Goal: Information Seeking & Learning: Learn about a topic

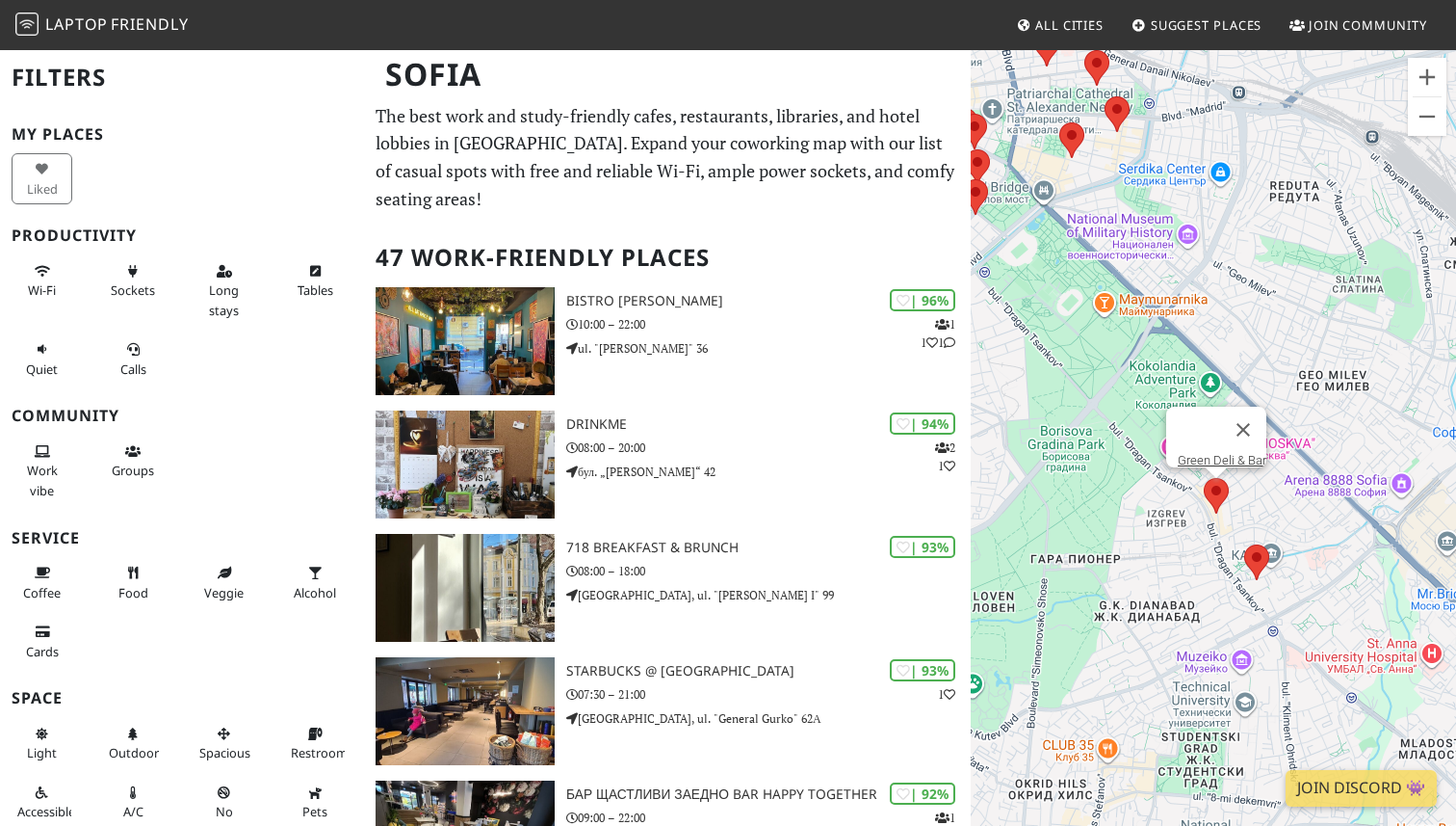
click at [1204, 477] on area at bounding box center [1204, 477] width 0 height 0
click at [1216, 453] on link "Green Deli & Bar" at bounding box center [1222, 460] width 88 height 15
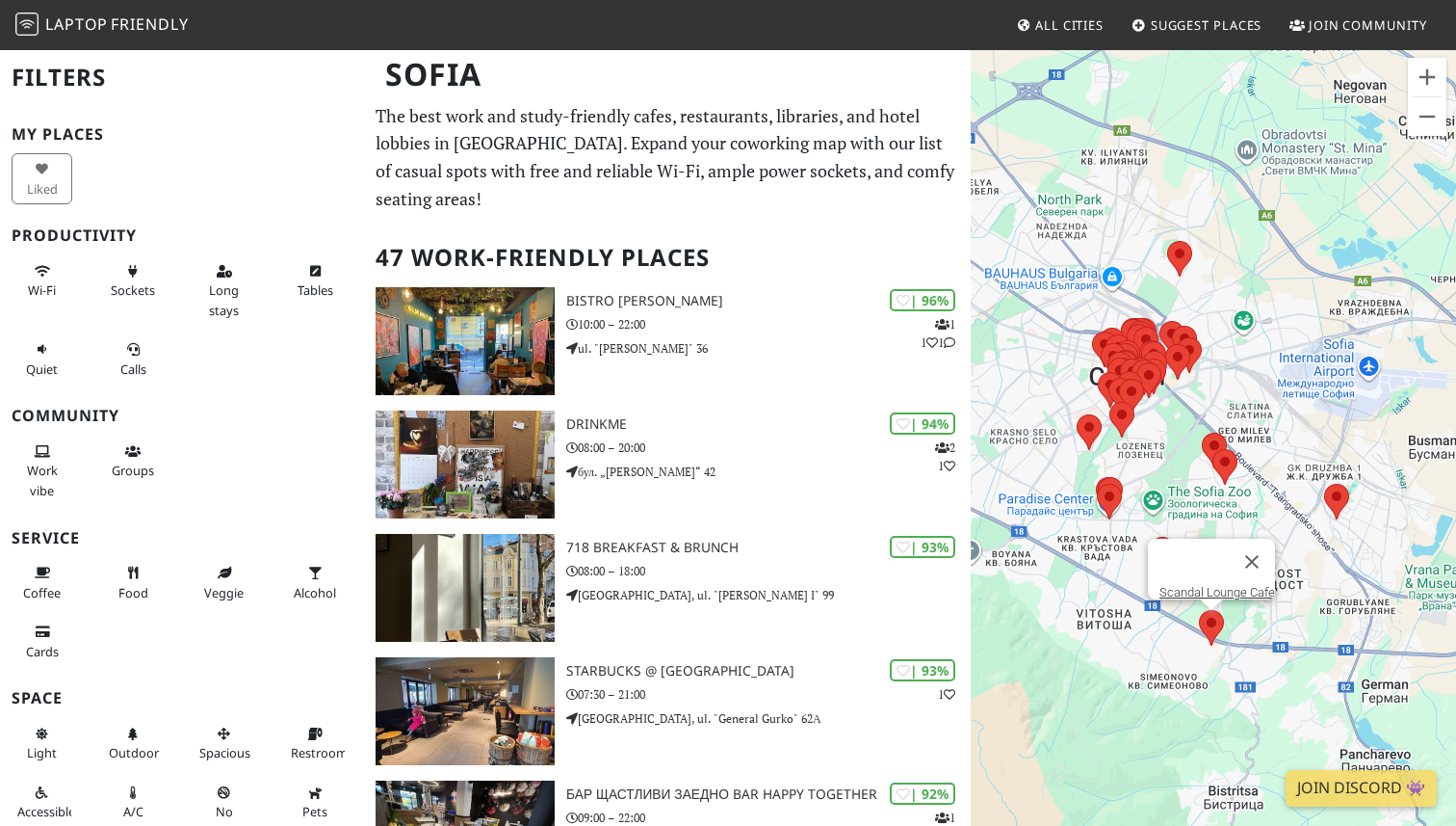
click at [1199, 610] on area at bounding box center [1199, 610] width 0 height 0
click at [1213, 584] on link "Scandal Lounge Cafe" at bounding box center [1217, 591] width 116 height 15
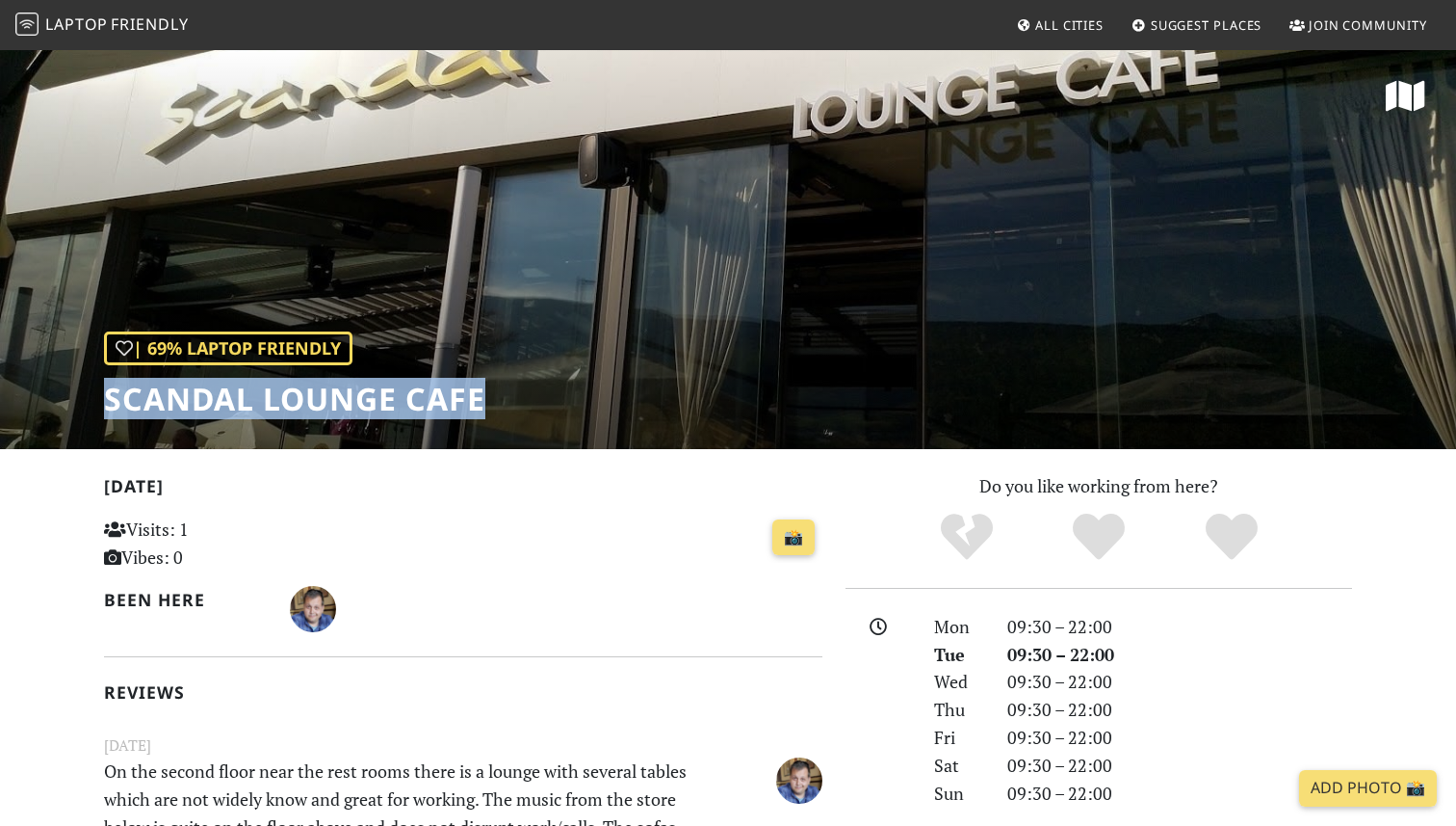
drag, startPoint x: 105, startPoint y: 399, endPoint x: 500, endPoint y: 392, distance: 395.1
click at [500, 392] on div "| 69% Laptop Friendly Scandal Lounge Cafe" at bounding box center [728, 248] width 1456 height 401
copy h1 "Scandal Lounge Cafe"
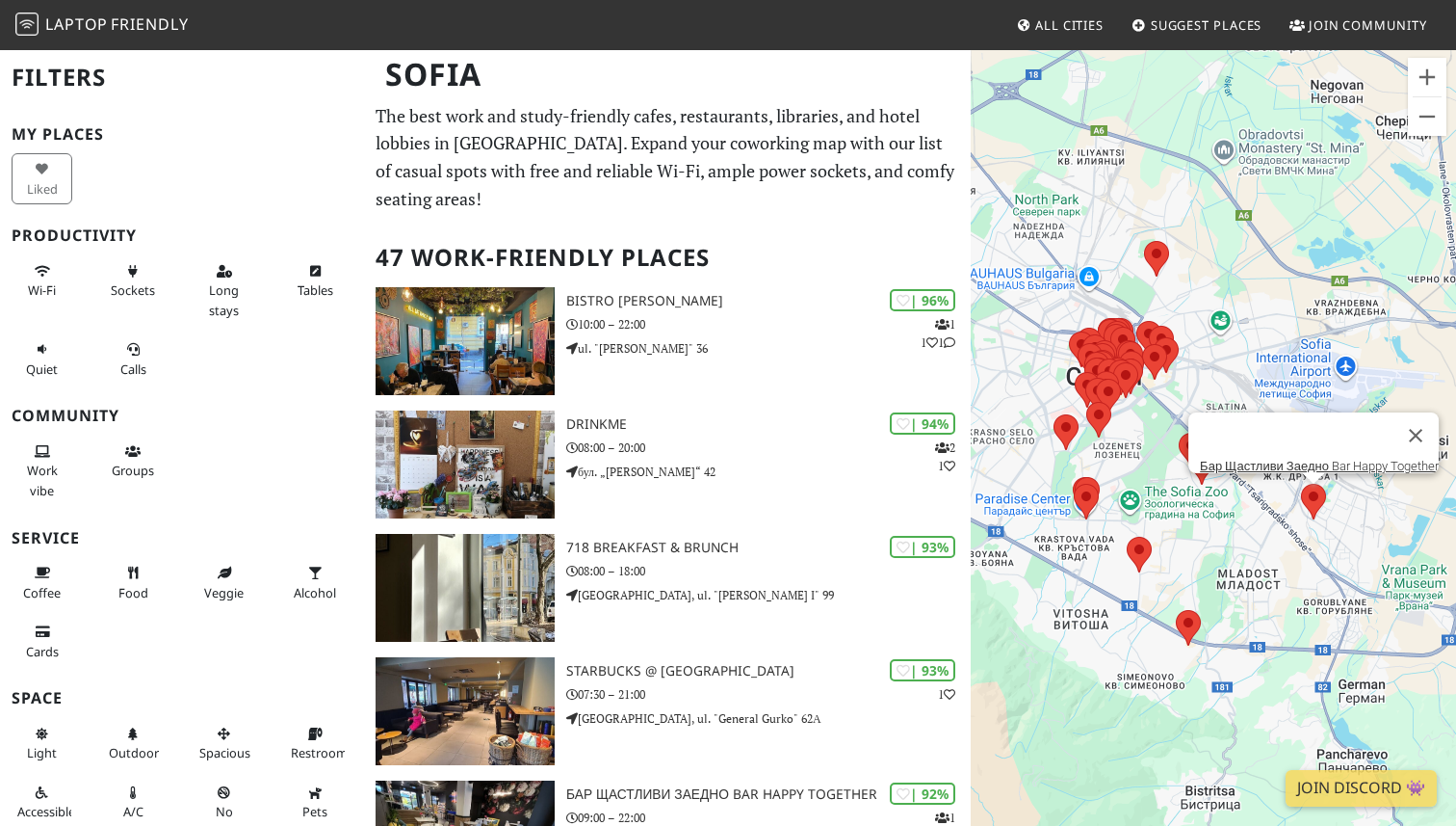
click at [1340, 504] on div "To navigate, press the arrow keys. Бар Щастливи Заедно Bar Happy Together" at bounding box center [1213, 461] width 485 height 826
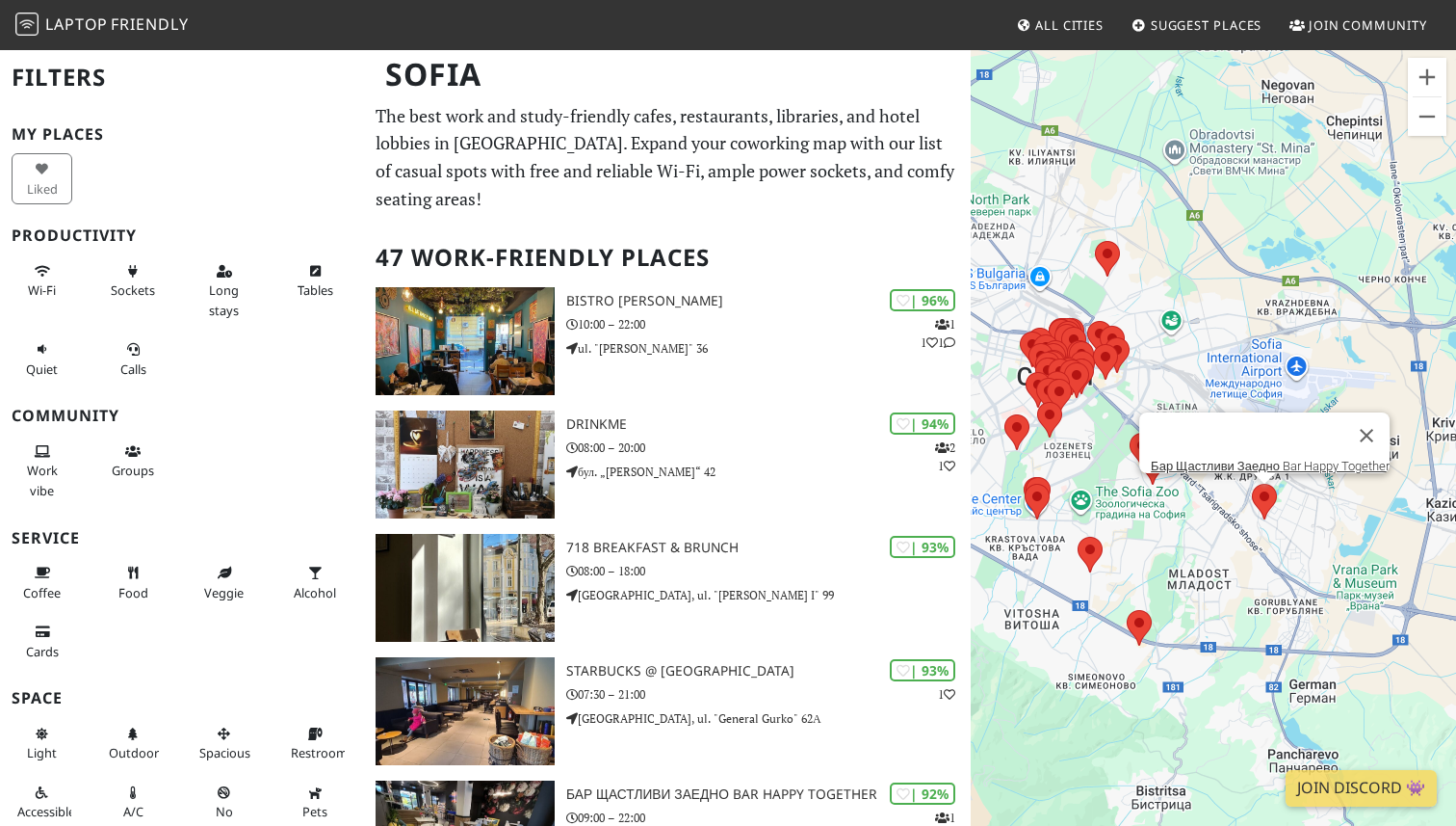
click at [1252, 483] on area at bounding box center [1252, 483] width 0 height 0
click at [1259, 459] on link "Бар Щастливи Заедно Bar Happy Together" at bounding box center [1269, 466] width 239 height 15
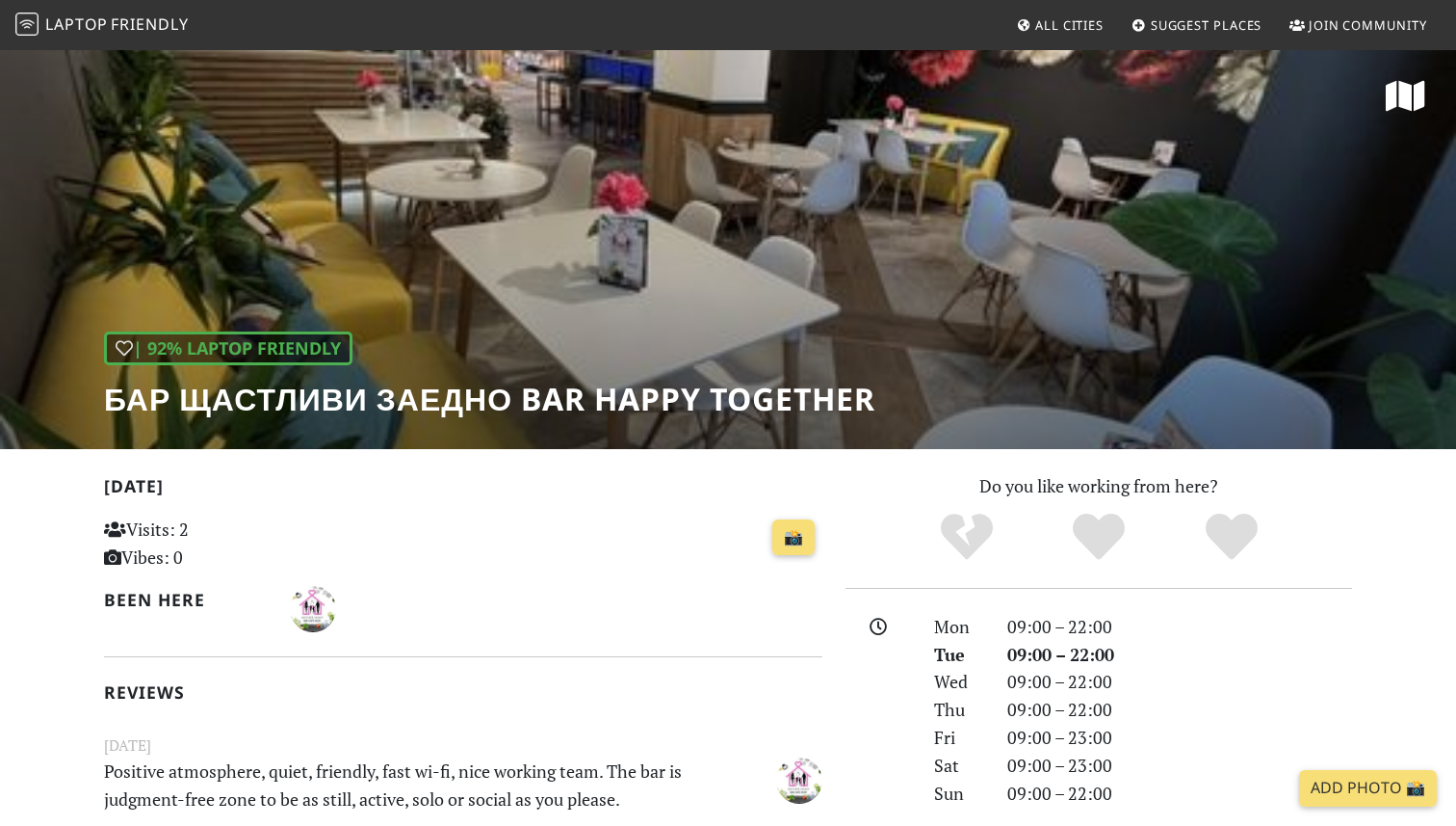
click at [772, 207] on div "| 92% Laptop Friendly Бар Щастливи Заедно Bar Happy Together" at bounding box center [728, 248] width 1456 height 401
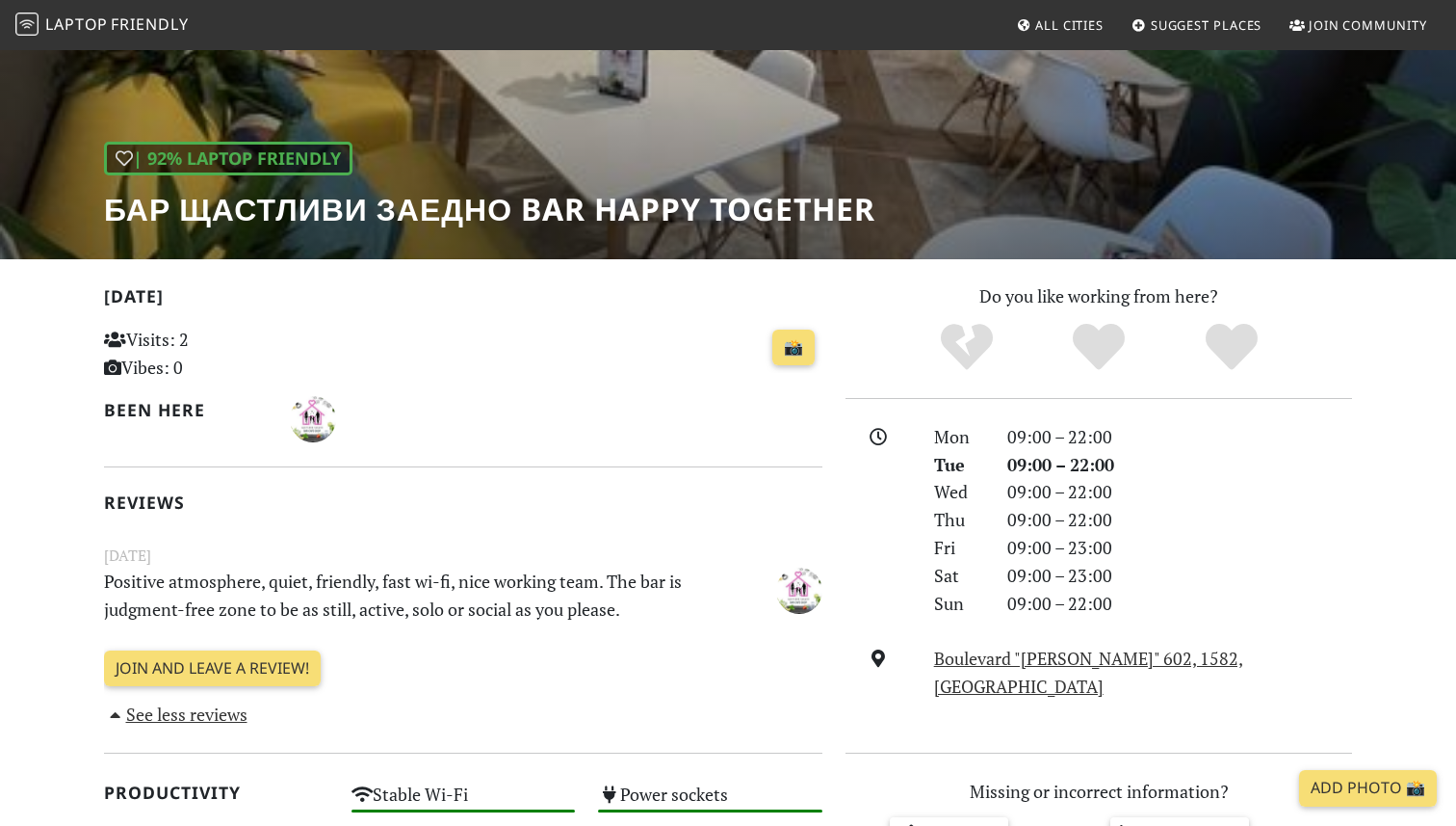
scroll to position [125, 0]
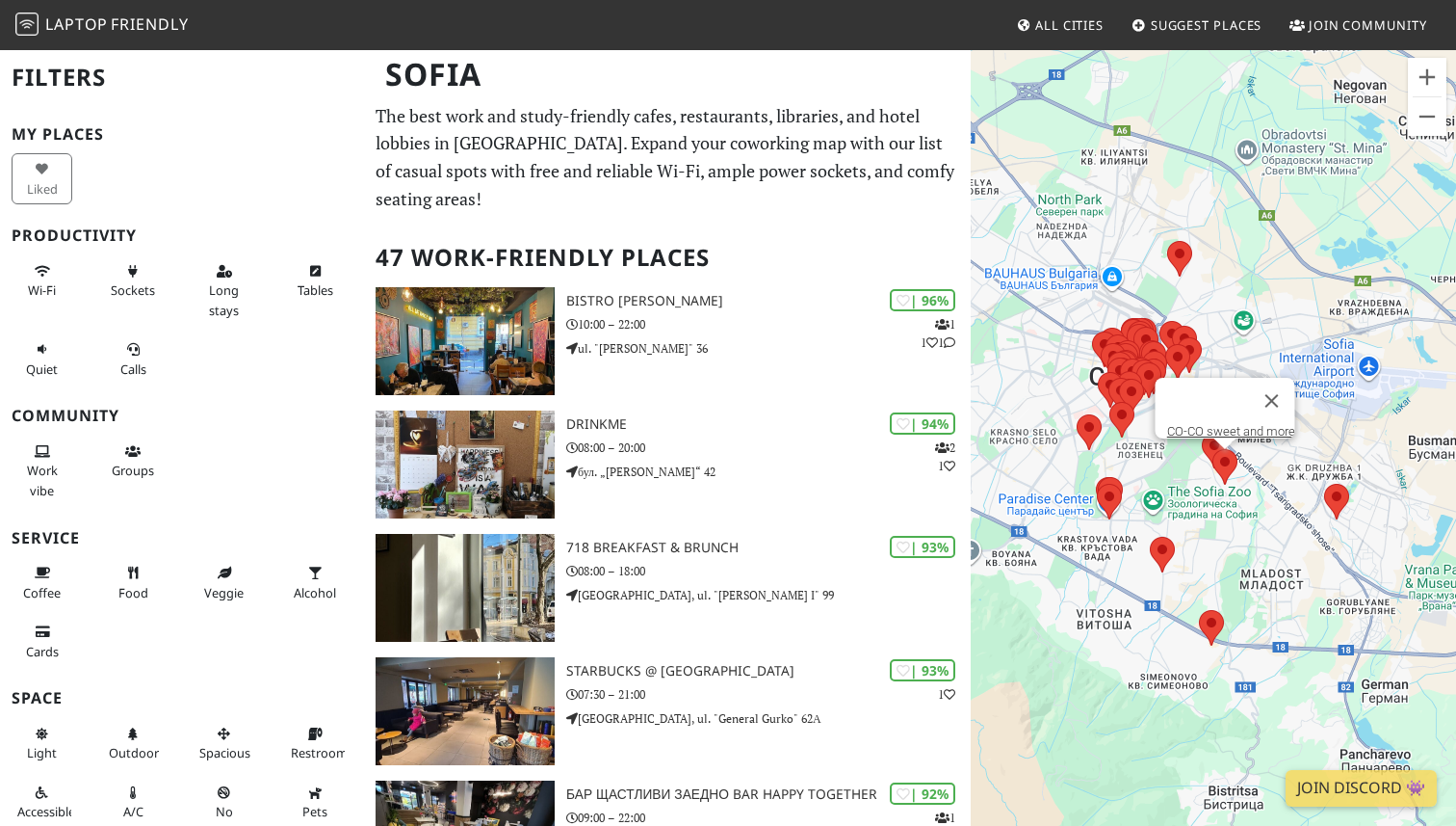
click at [1213, 449] on area at bounding box center [1213, 449] width 0 height 0
click at [1225, 424] on link "CO-CO sweet and more" at bounding box center [1231, 431] width 128 height 15
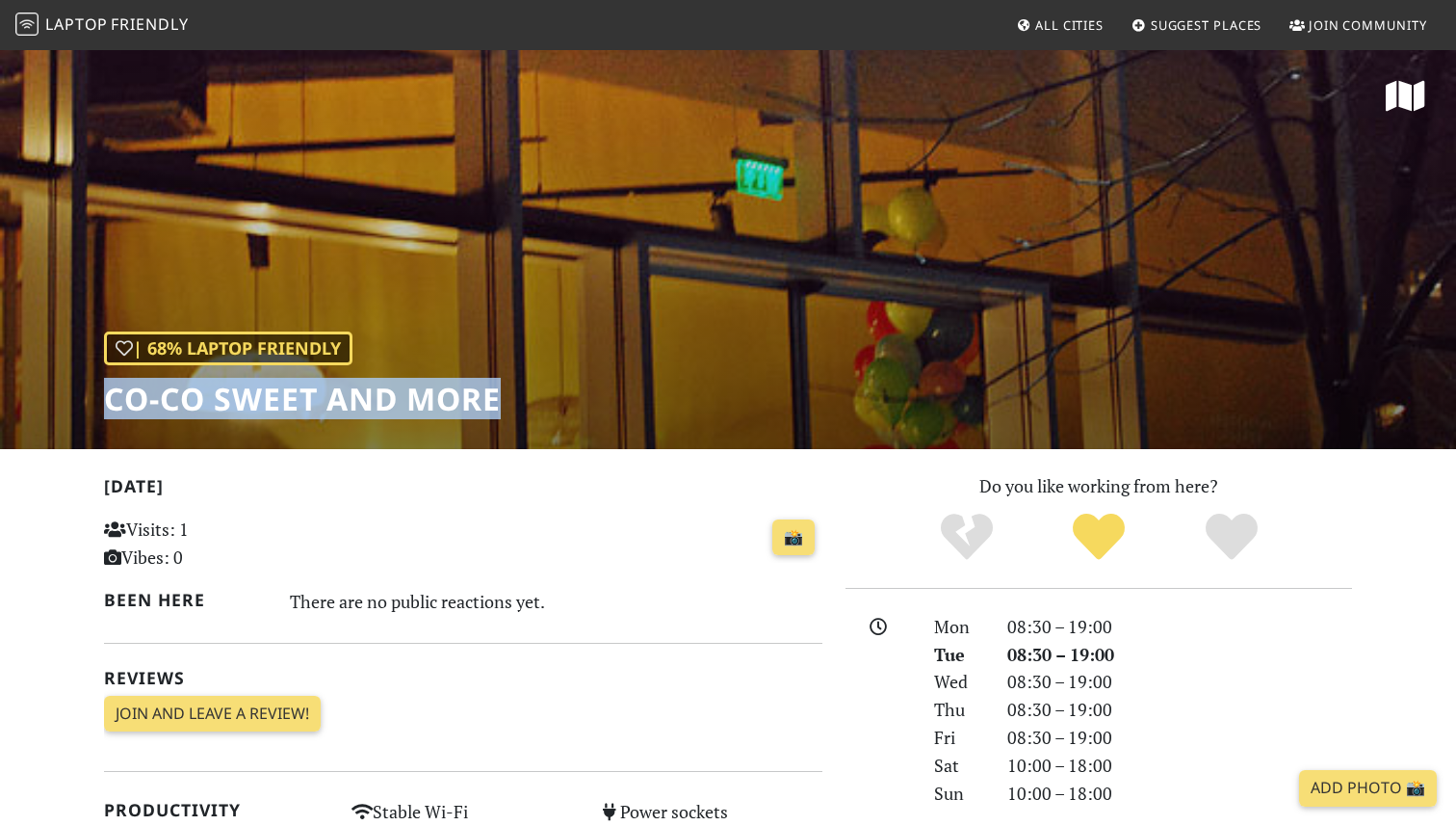
drag, startPoint x: 104, startPoint y: 404, endPoint x: 521, endPoint y: 427, distance: 417.6
click at [521, 427] on div "| 68% Laptop Friendly CO-CO sweet and more" at bounding box center [728, 248] width 1456 height 401
copy h1 "CO-CO sweet and more"
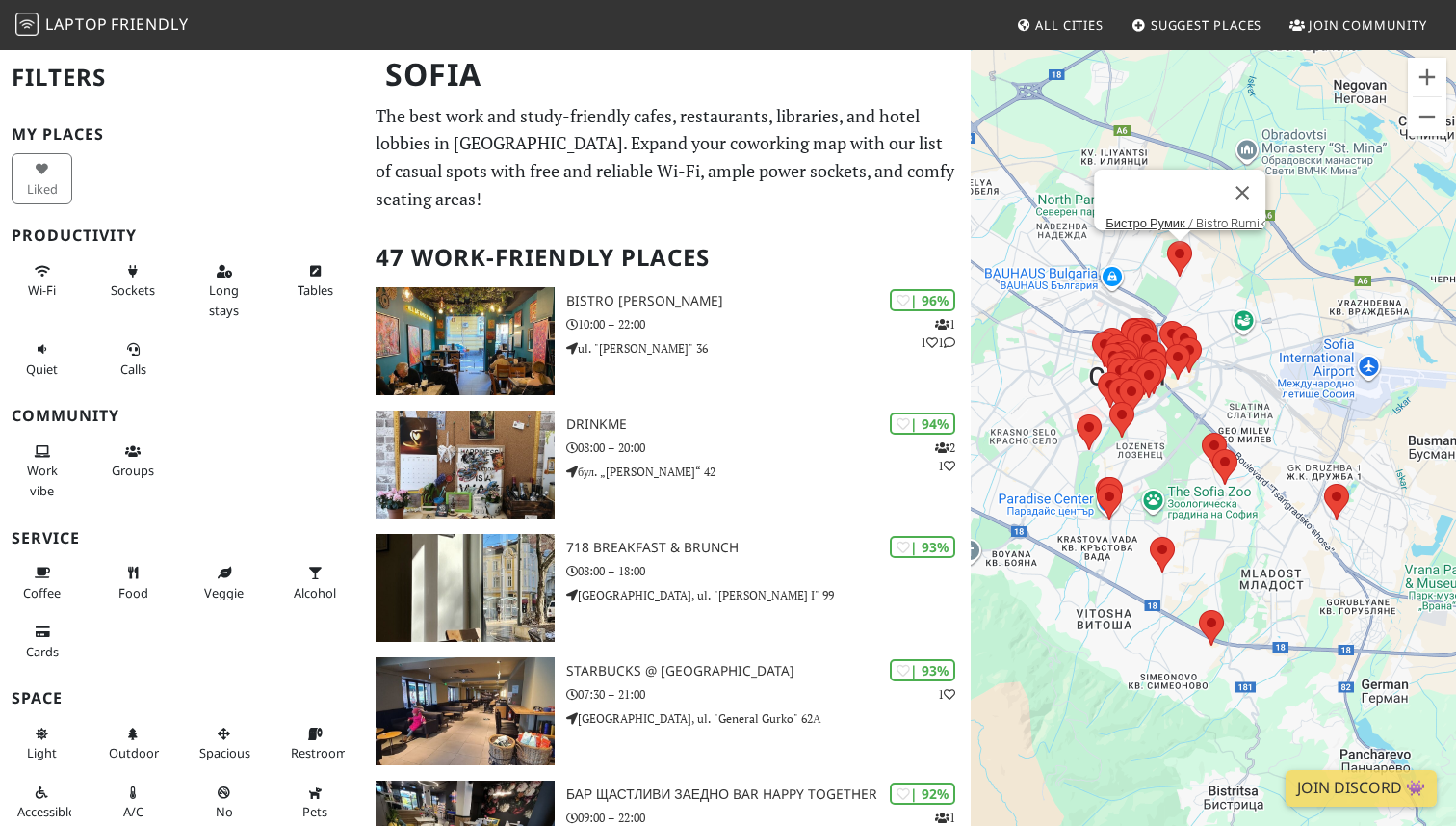
click at [1167, 241] on area at bounding box center [1167, 241] width 0 height 0
click at [1179, 200] on div at bounding box center [1162, 193] width 114 height 46
click at [1176, 216] on link "Бистро Румик / Bistro Rumik" at bounding box center [1185, 223] width 160 height 15
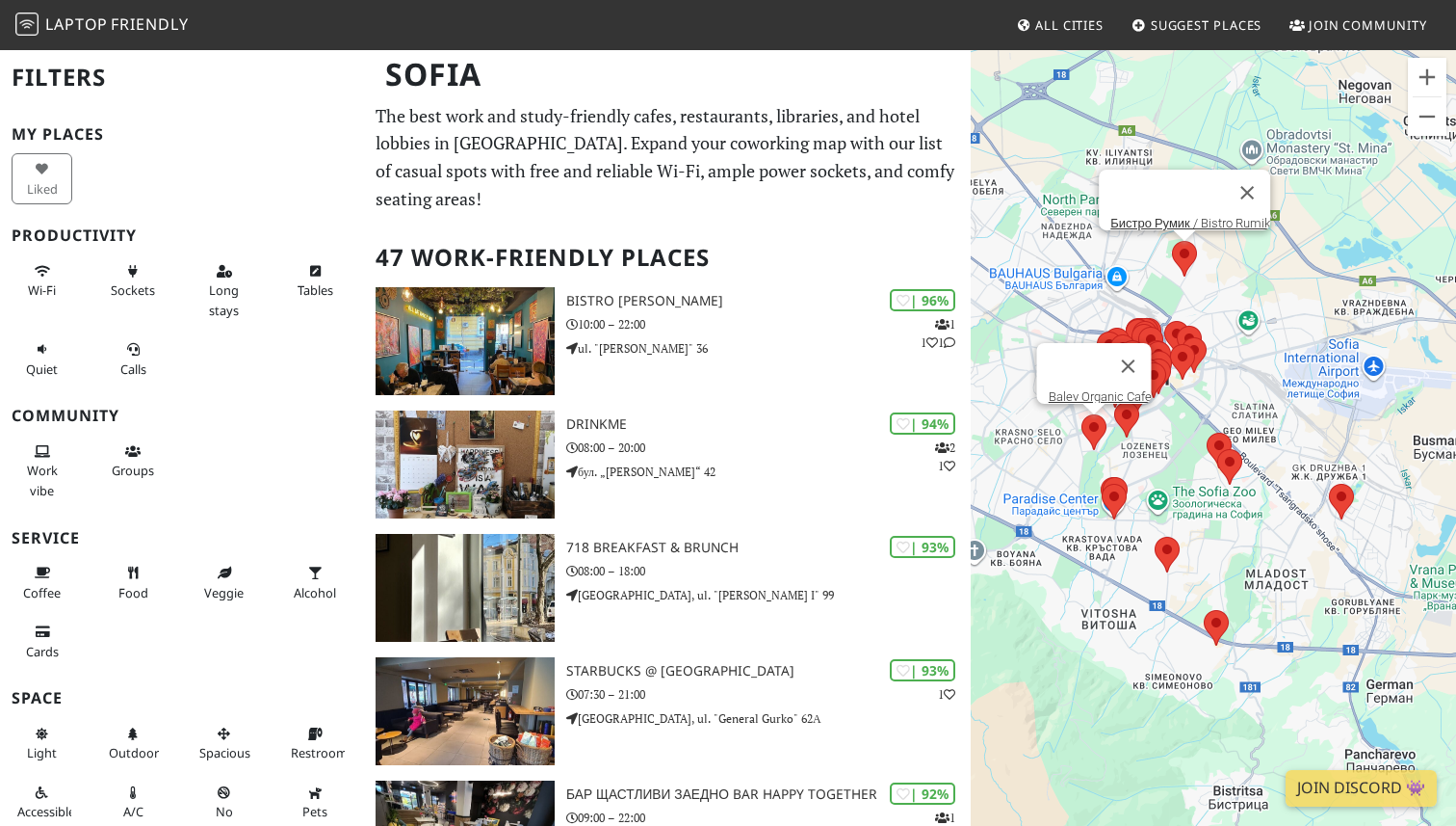
click at [1081, 414] on area at bounding box center [1081, 414] width 0 height 0
click at [1095, 389] on link "Balev Organic Cafe" at bounding box center [1100, 396] width 103 height 15
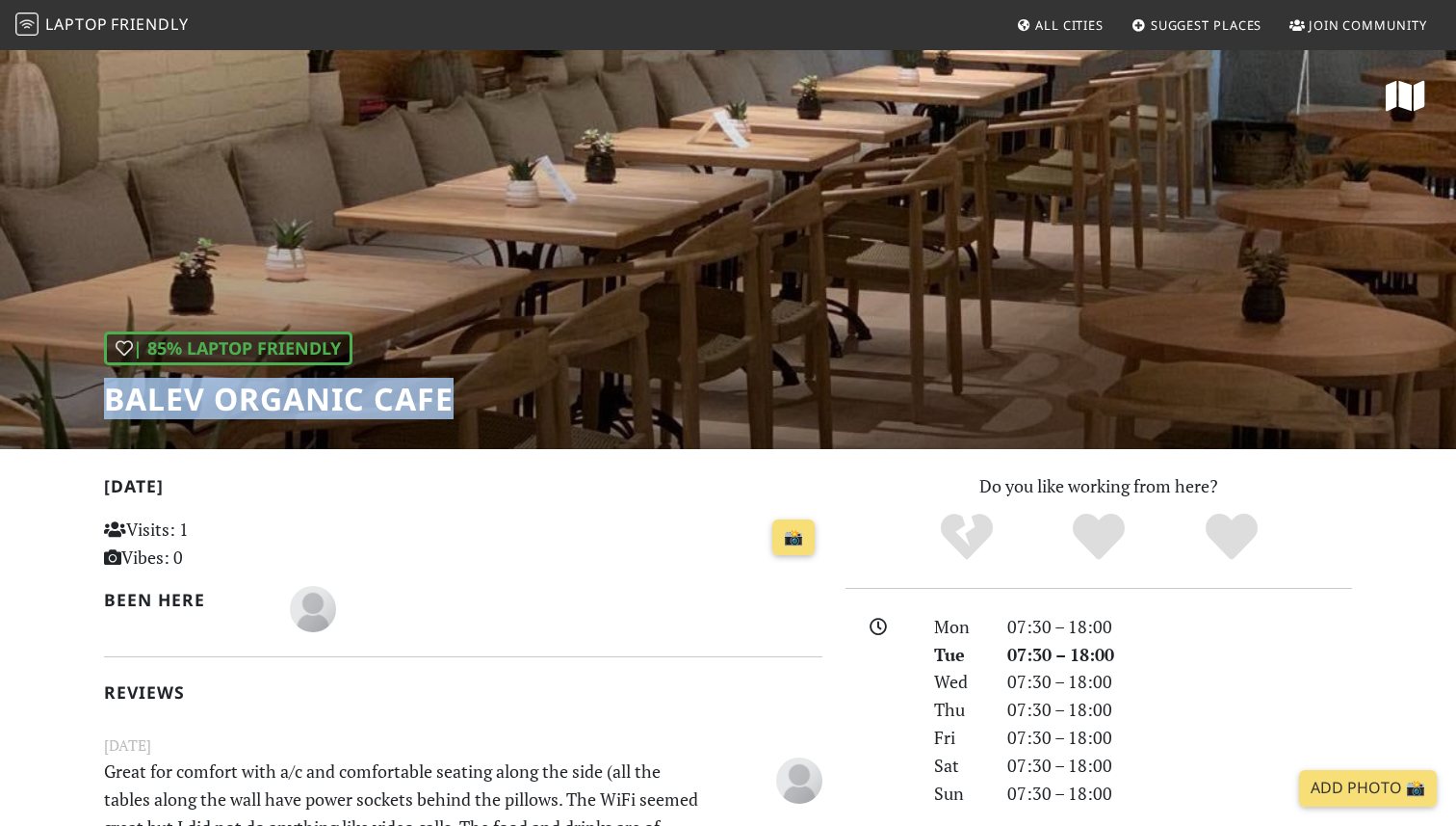
drag, startPoint x: 110, startPoint y: 406, endPoint x: 450, endPoint y: 410, distance: 340.0
click at [450, 410] on h1 "Balev Organic Cafe" at bounding box center [279, 398] width 350 height 36
copy h1 "Balev Organic Cafe"
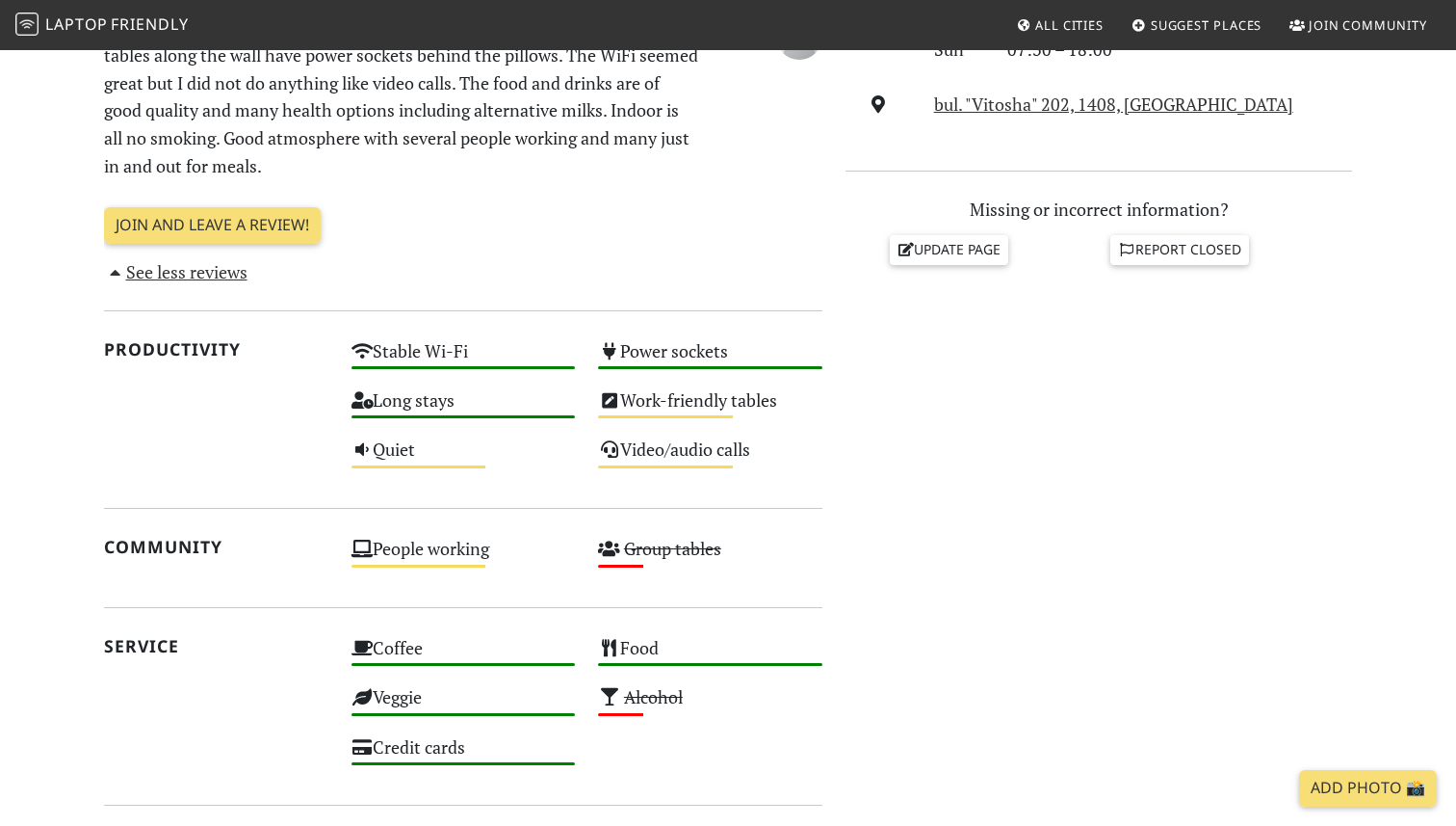
scroll to position [1278, 0]
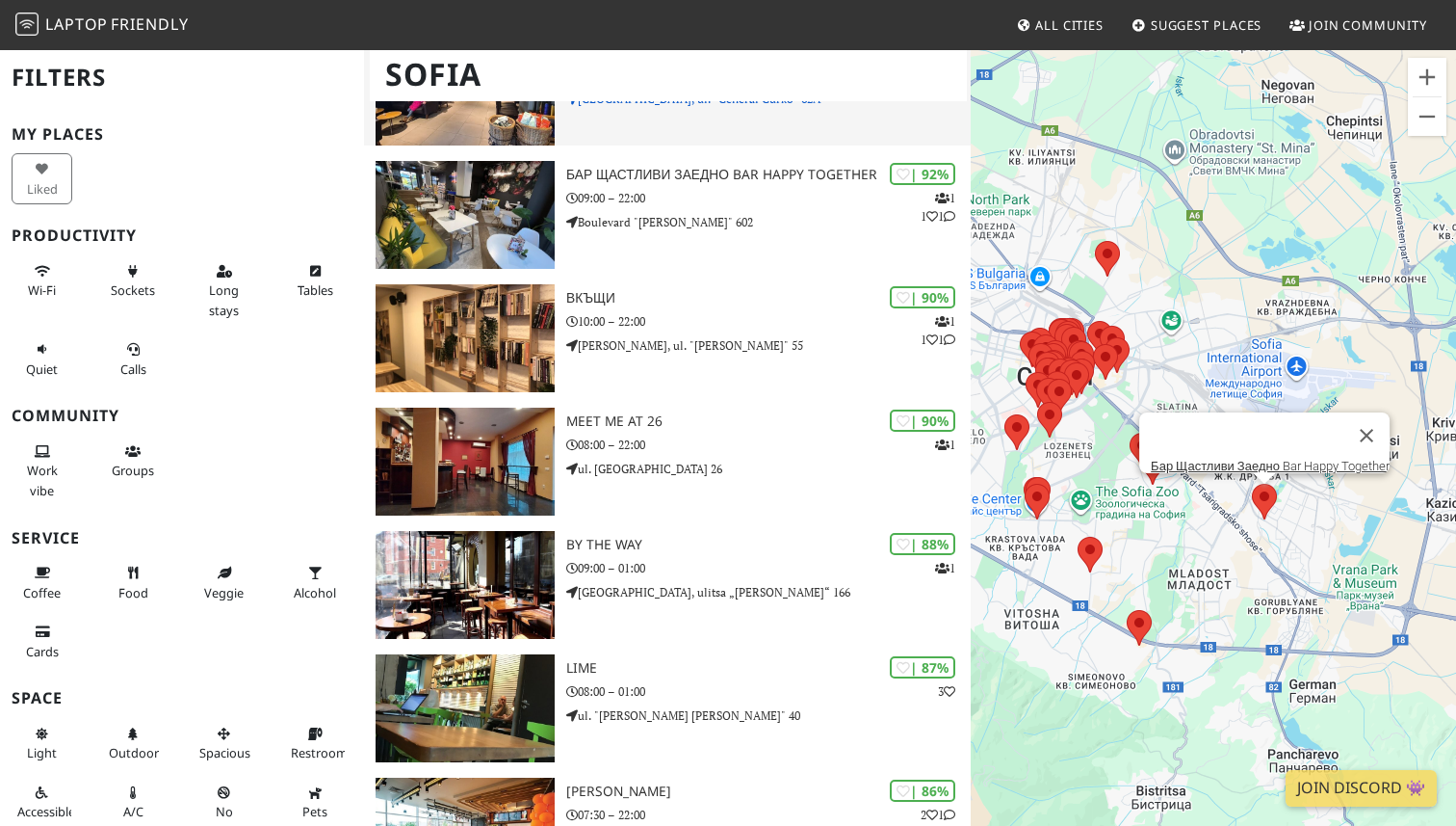
scroll to position [629, 0]
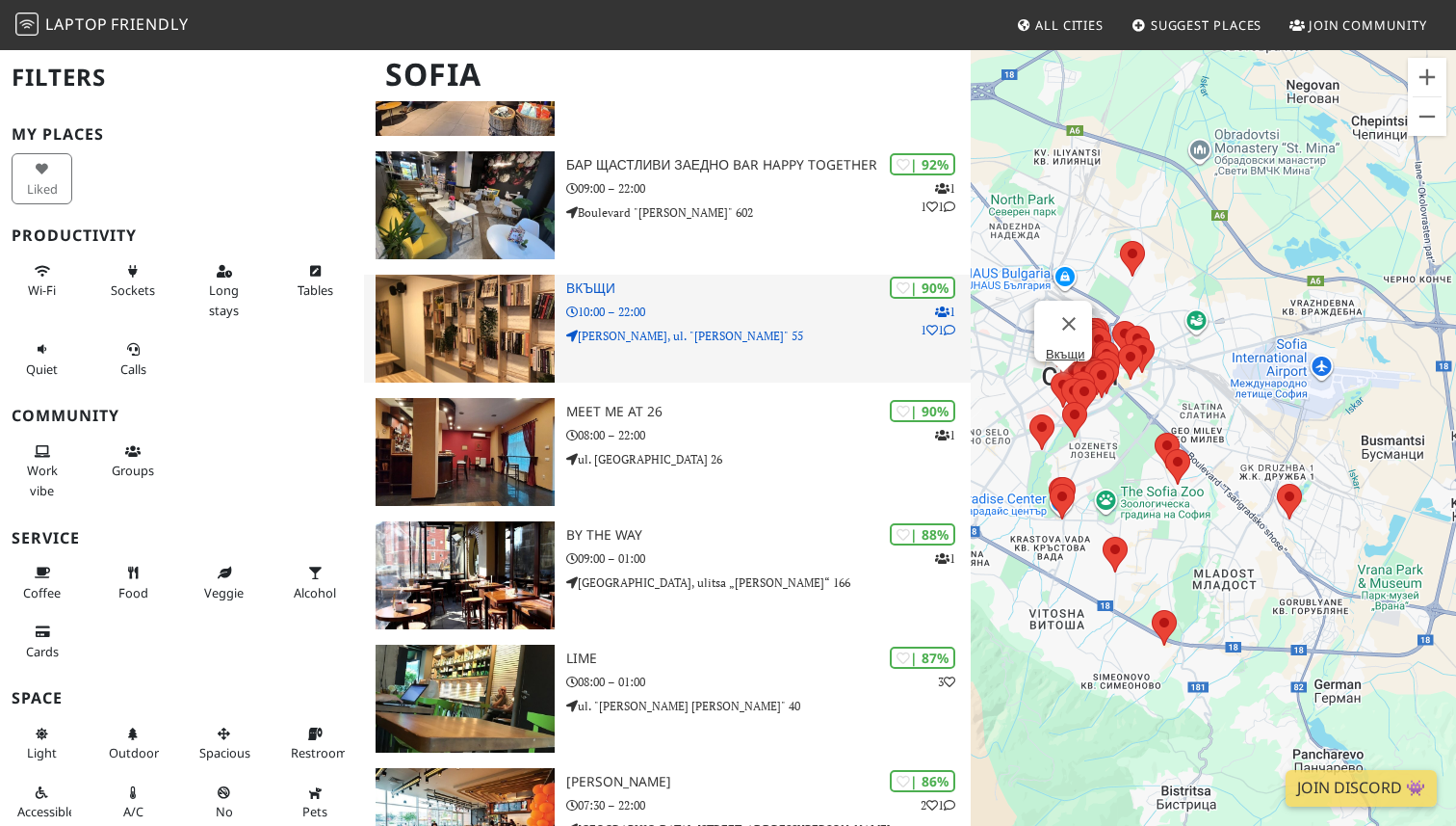
click at [531, 295] on img at bounding box center [465, 329] width 179 height 108
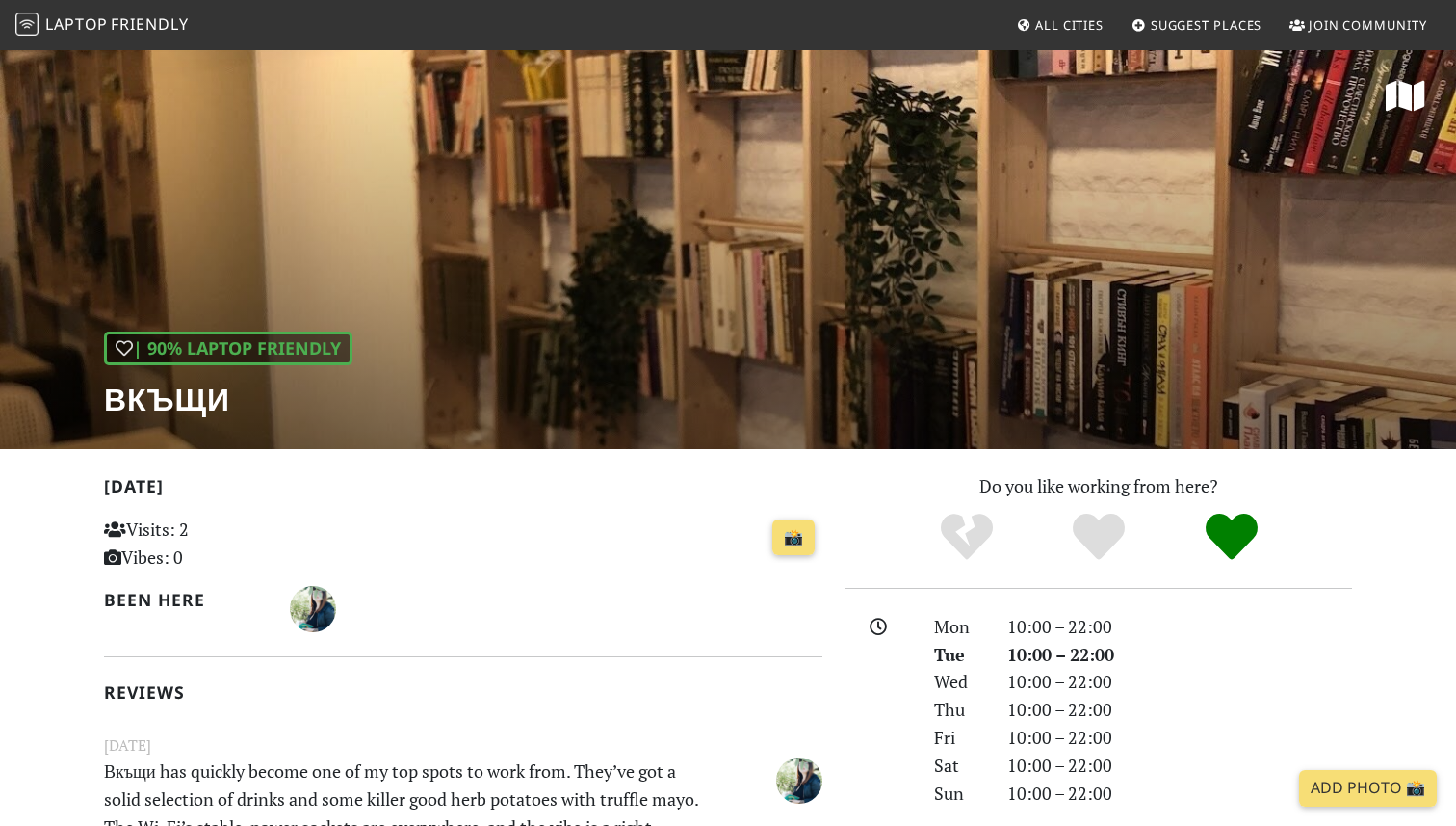
click at [571, 272] on div "| 90% Laptop Friendly Вкъщи" at bounding box center [728, 248] width 1456 height 401
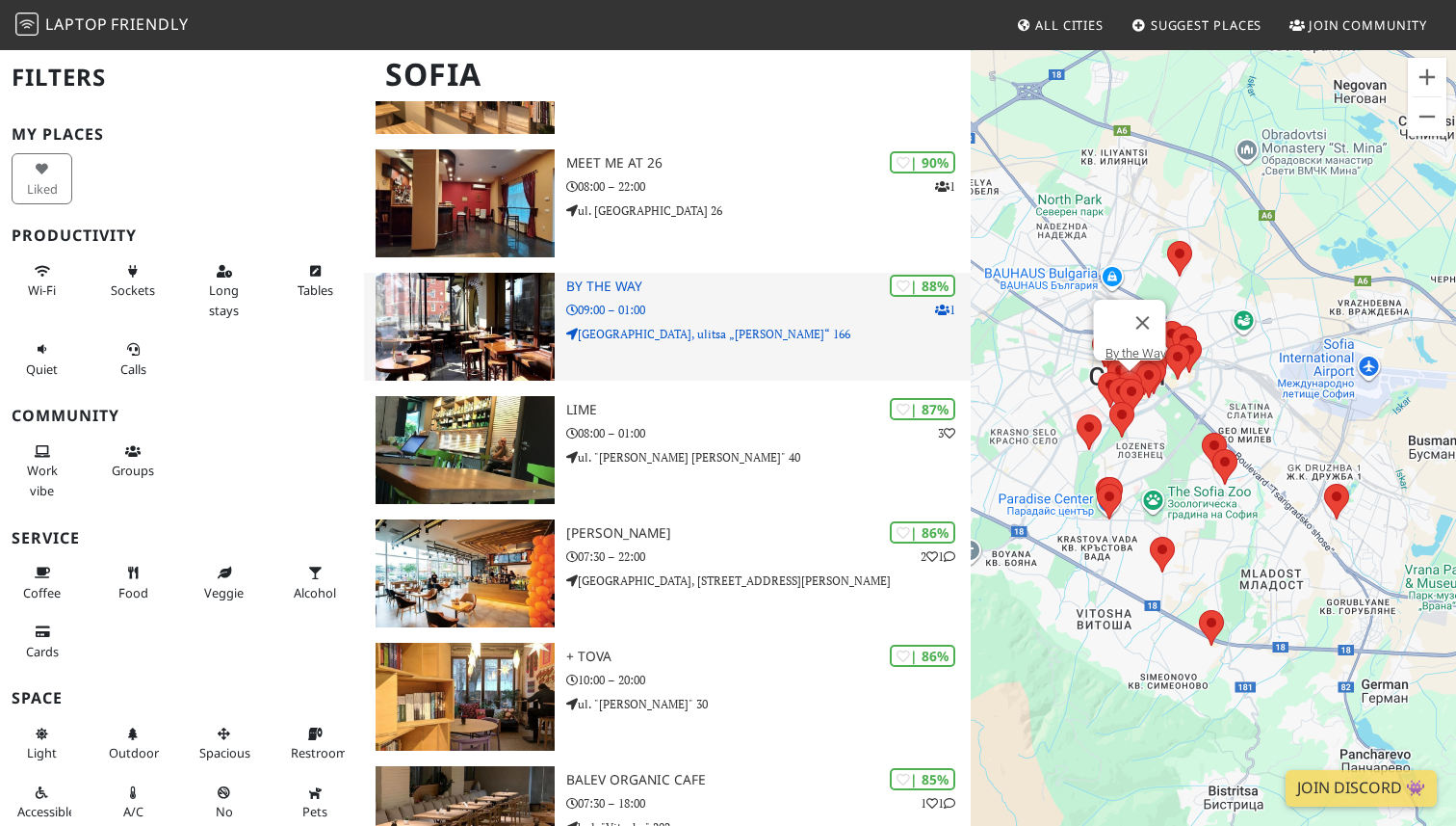
scroll to position [883, 0]
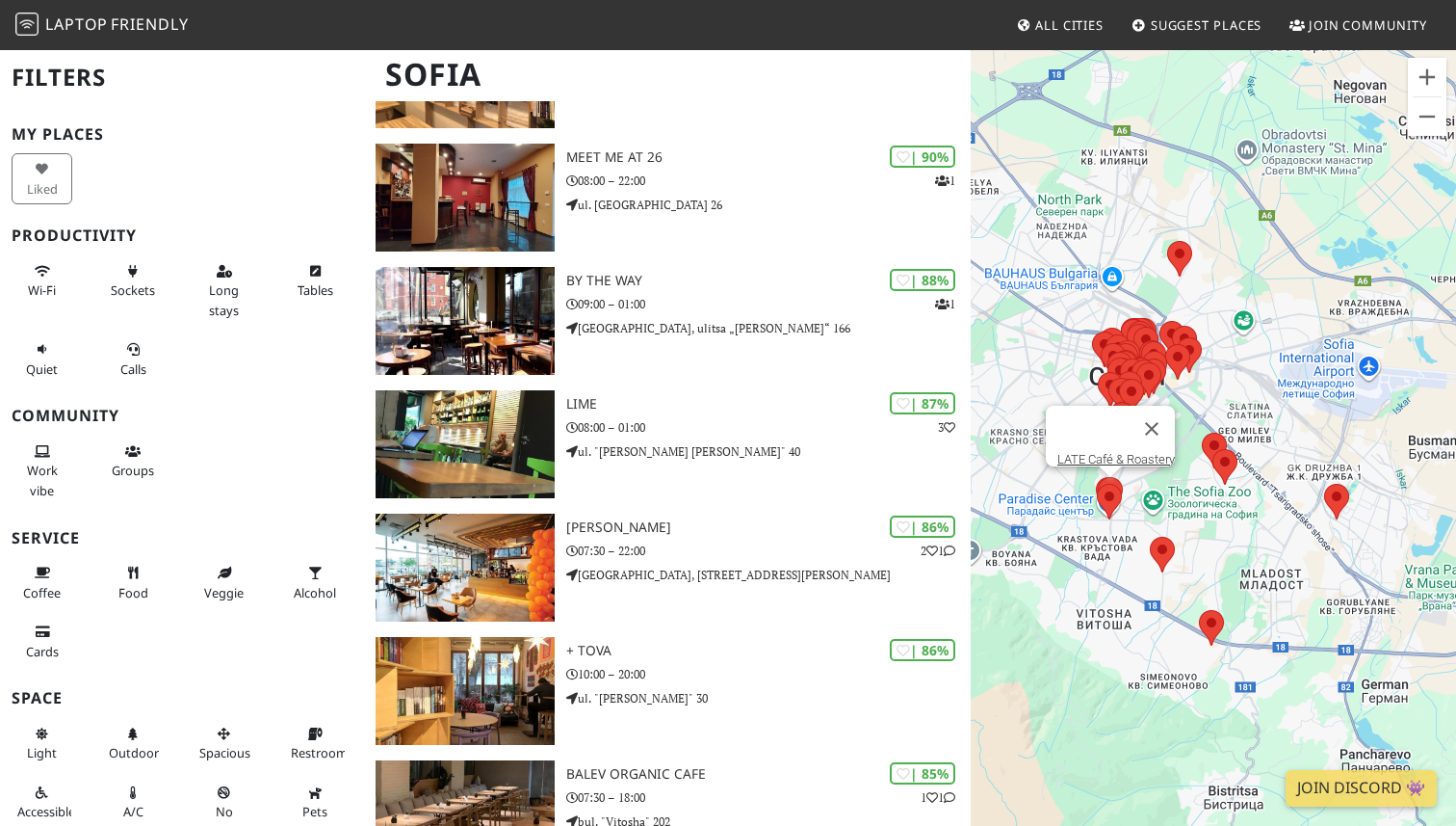
click at [1098, 477] on area at bounding box center [1098, 477] width 0 height 0
click at [1113, 452] on link "LATE Café & Roastery" at bounding box center [1116, 459] width 118 height 15
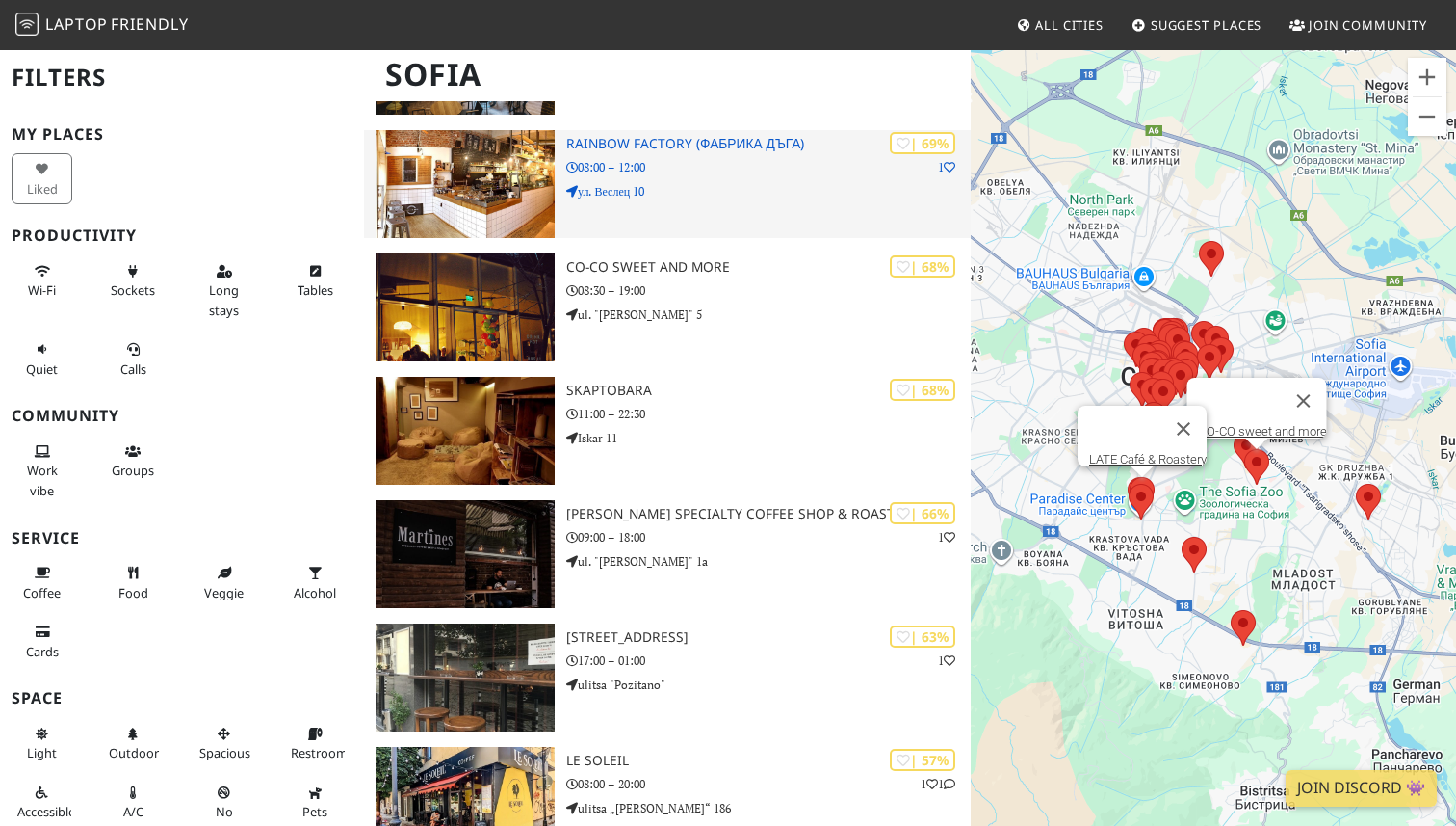
scroll to position [4645, 0]
